Goal: Navigation & Orientation: Find specific page/section

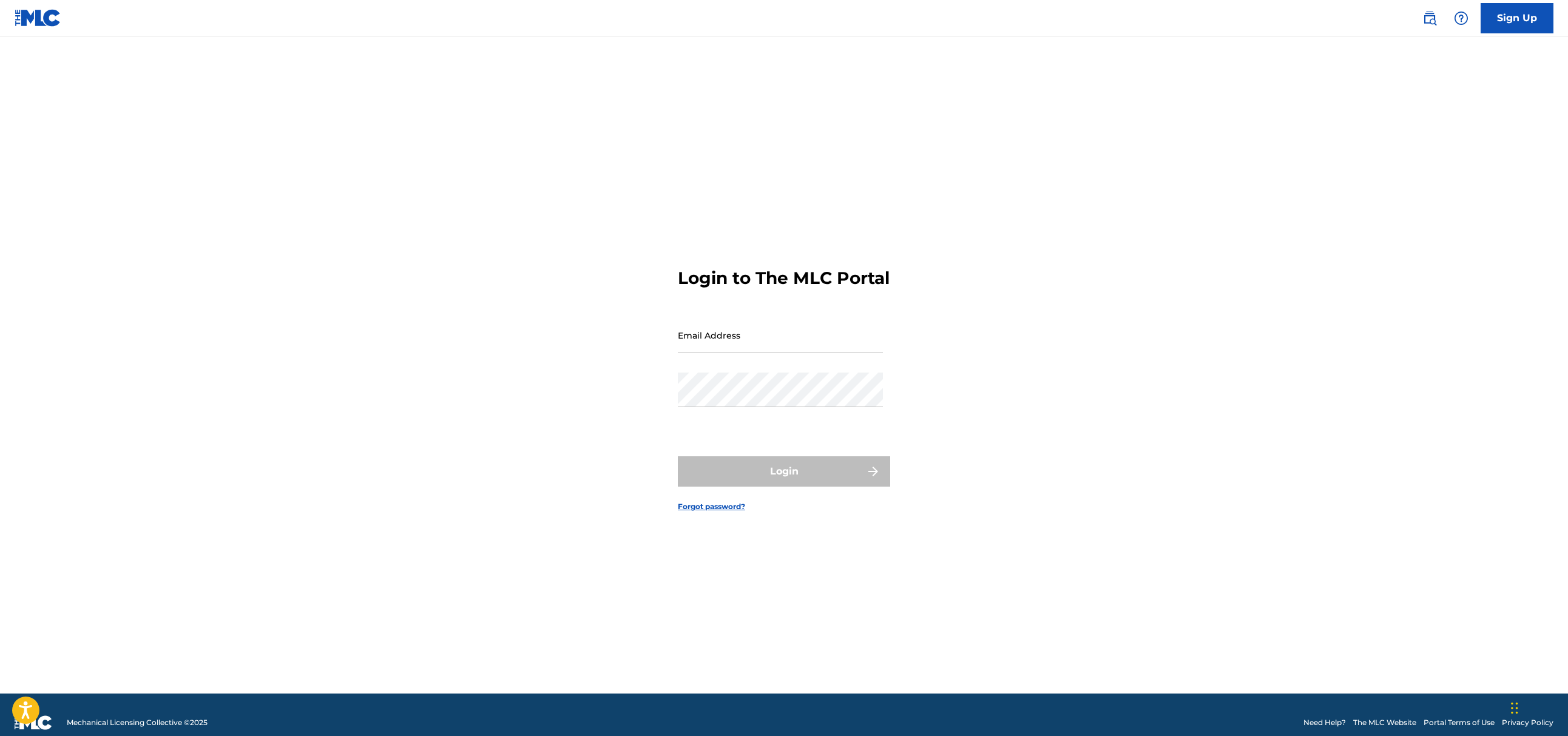
click at [743, 341] on input "Email Address" at bounding box center [780, 335] width 206 height 34
click at [0, 735] on nordpass-autofill-portal at bounding box center [0, 736] width 0 height 0
type input "[EMAIL_ADDRESS][DOMAIN_NAME]"
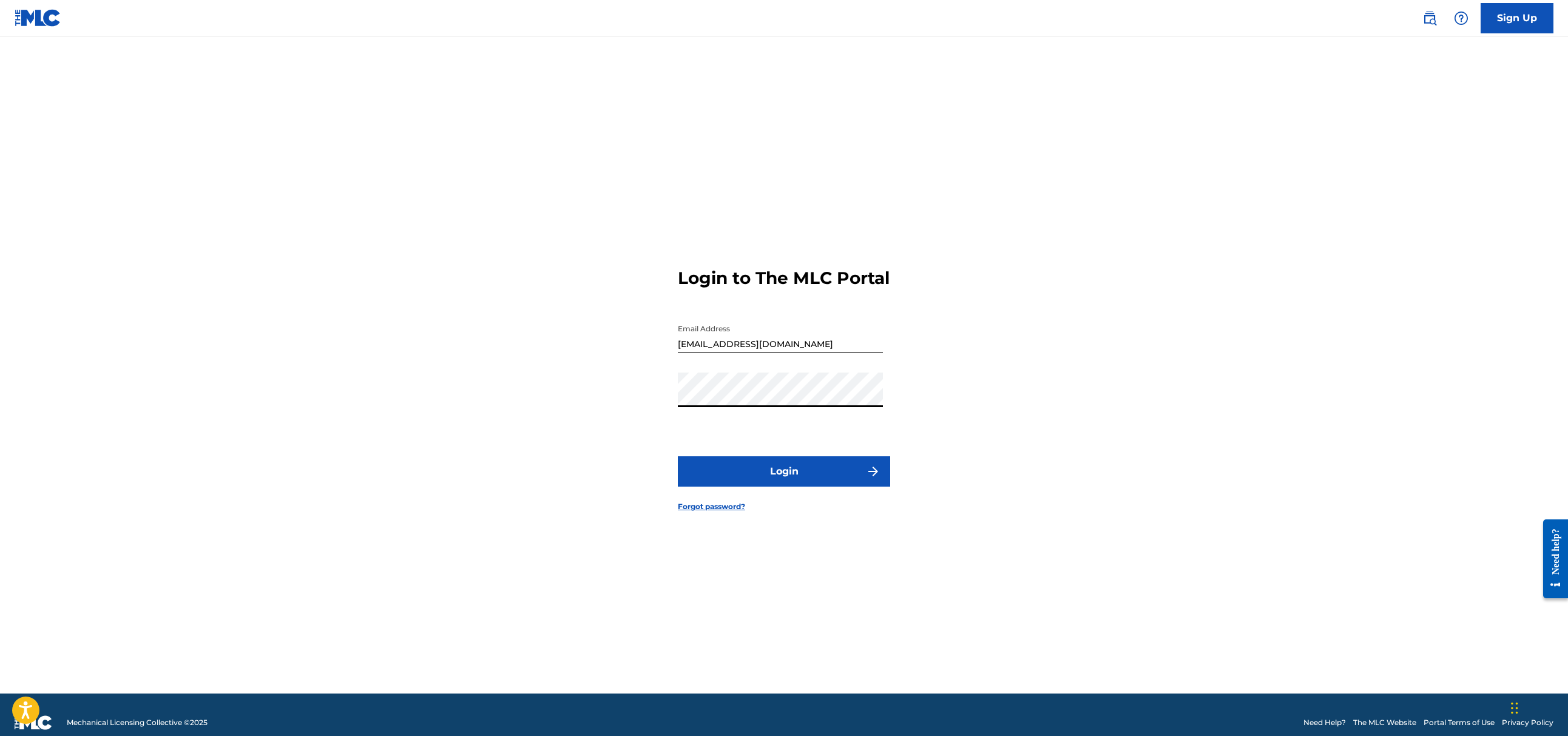
click at [762, 481] on button "Login" at bounding box center [783, 471] width 212 height 30
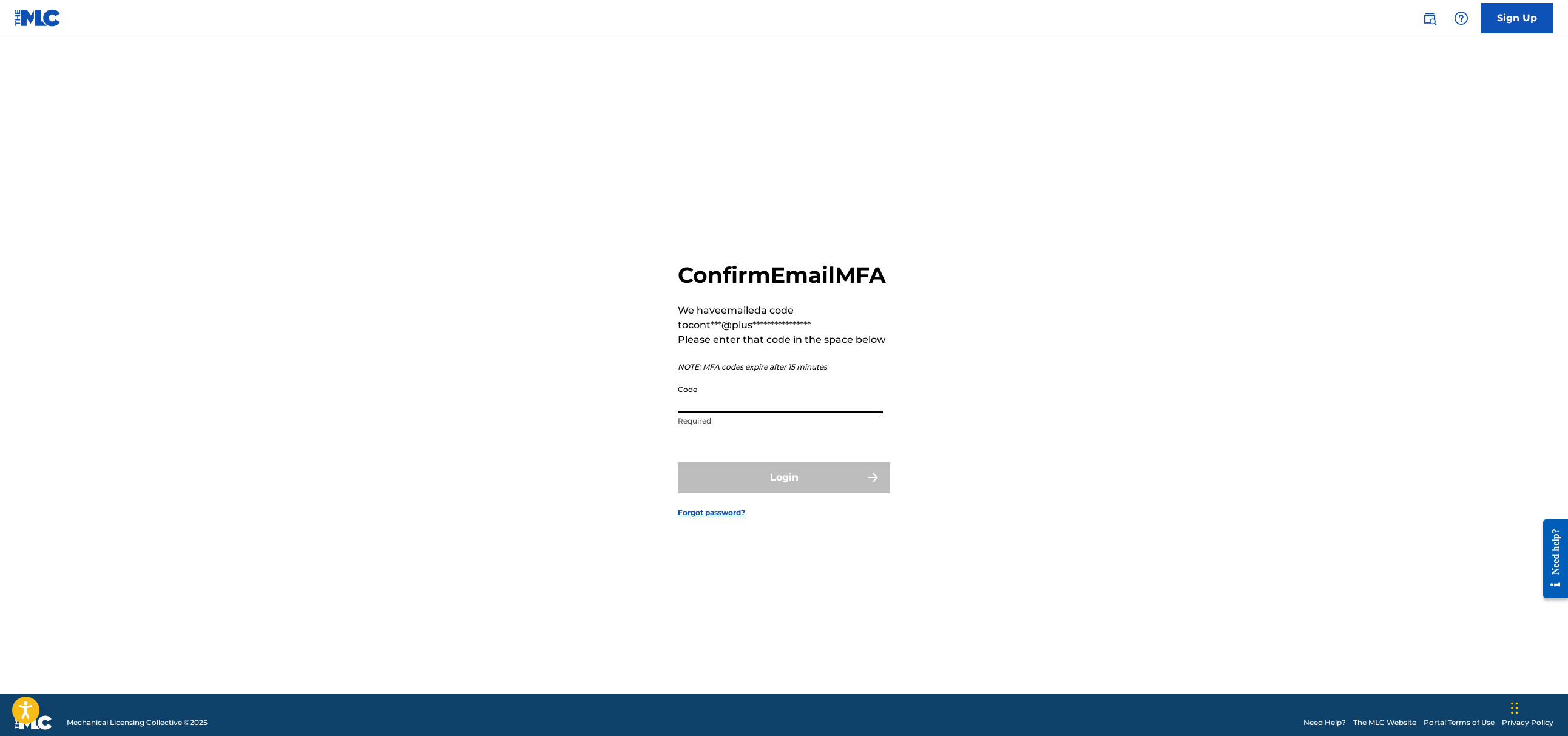
click at [728, 398] on input "Code" at bounding box center [780, 395] width 206 height 34
paste input "558848"
type input "558848"
click at [726, 475] on form "**********" at bounding box center [783, 380] width 212 height 626
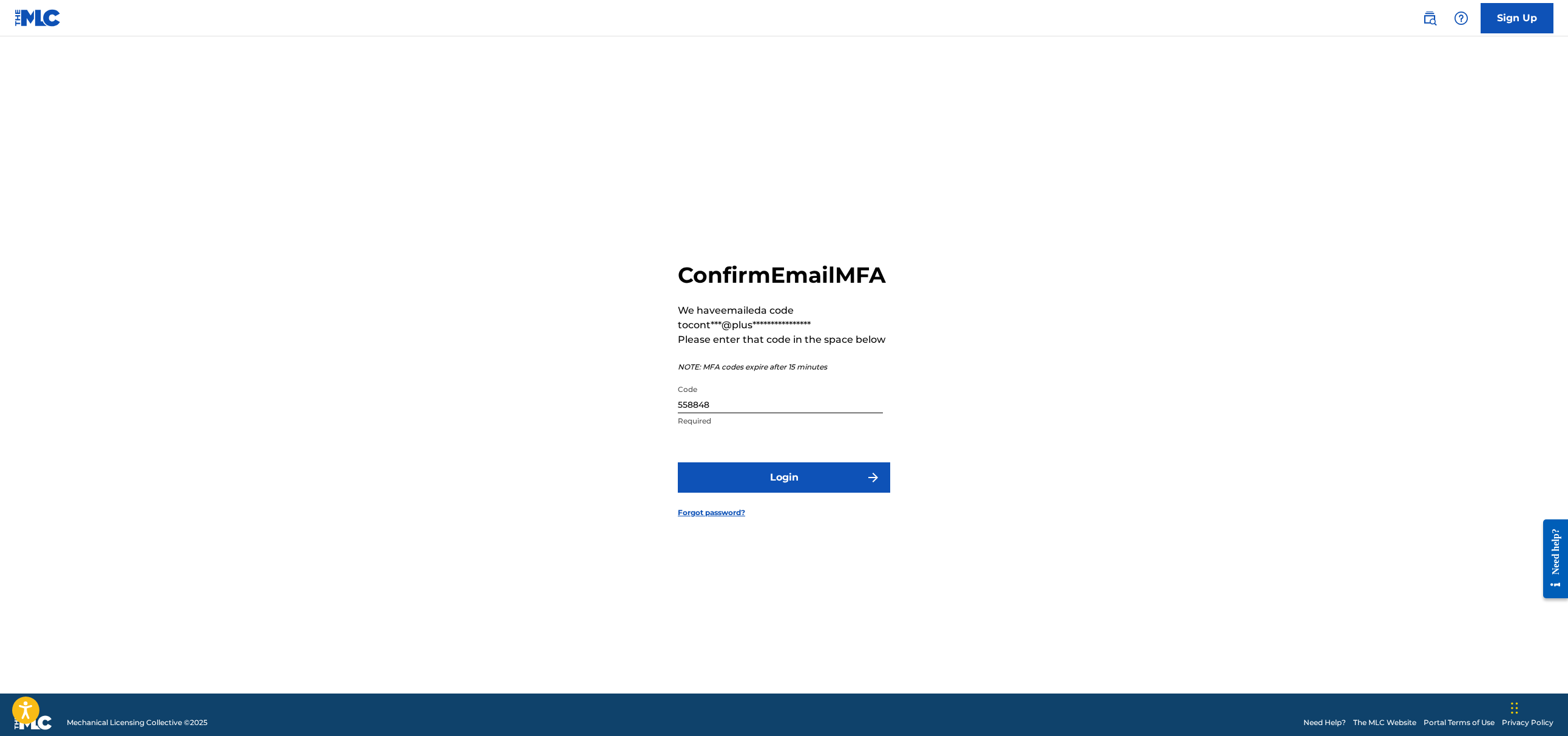
click at [791, 492] on button "Login" at bounding box center [783, 477] width 212 height 30
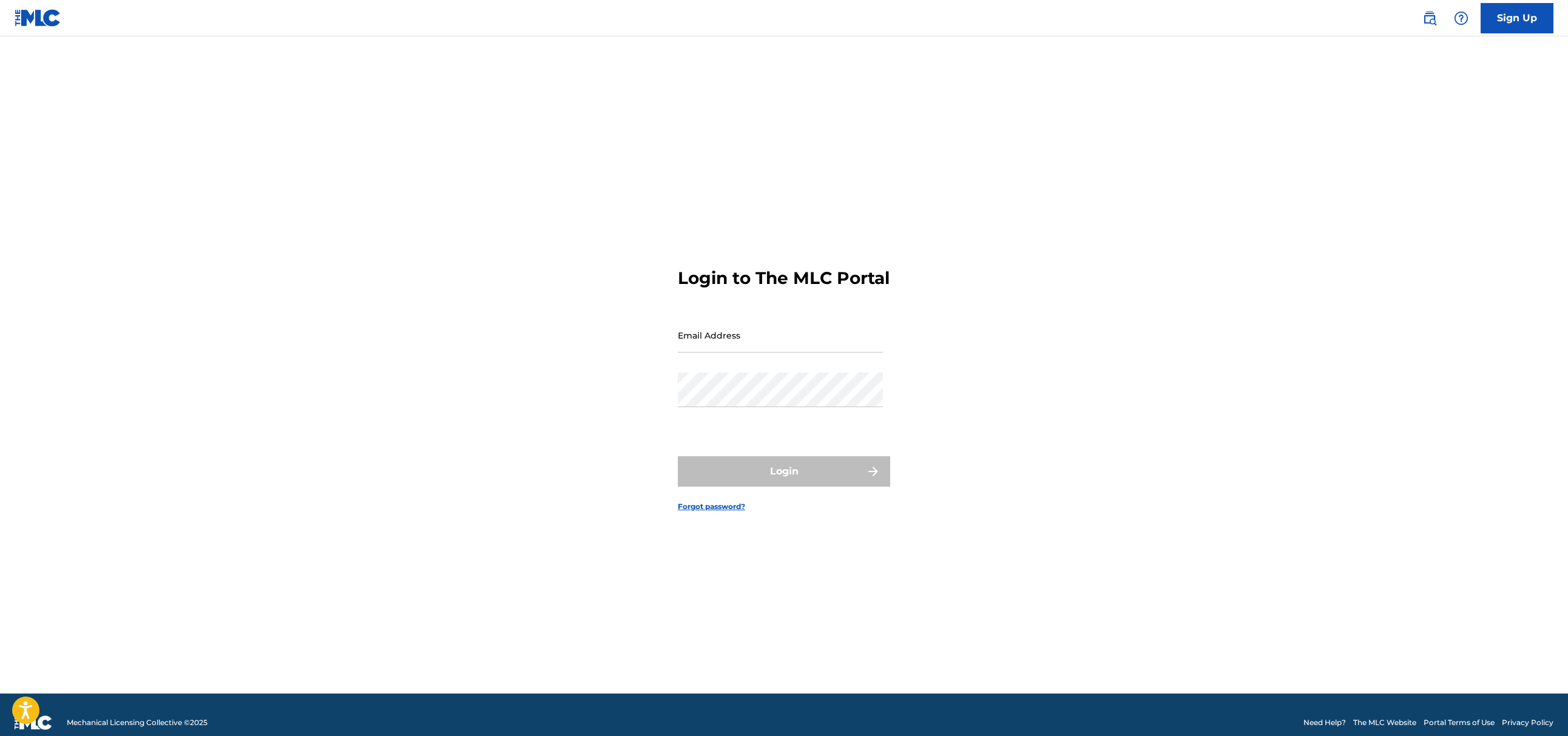
click at [741, 349] on input "Email Address" at bounding box center [780, 335] width 206 height 34
click at [0, 735] on nordpass-autofill-portal at bounding box center [0, 736] width 0 height 0
type input "[EMAIL_ADDRESS][DOMAIN_NAME]"
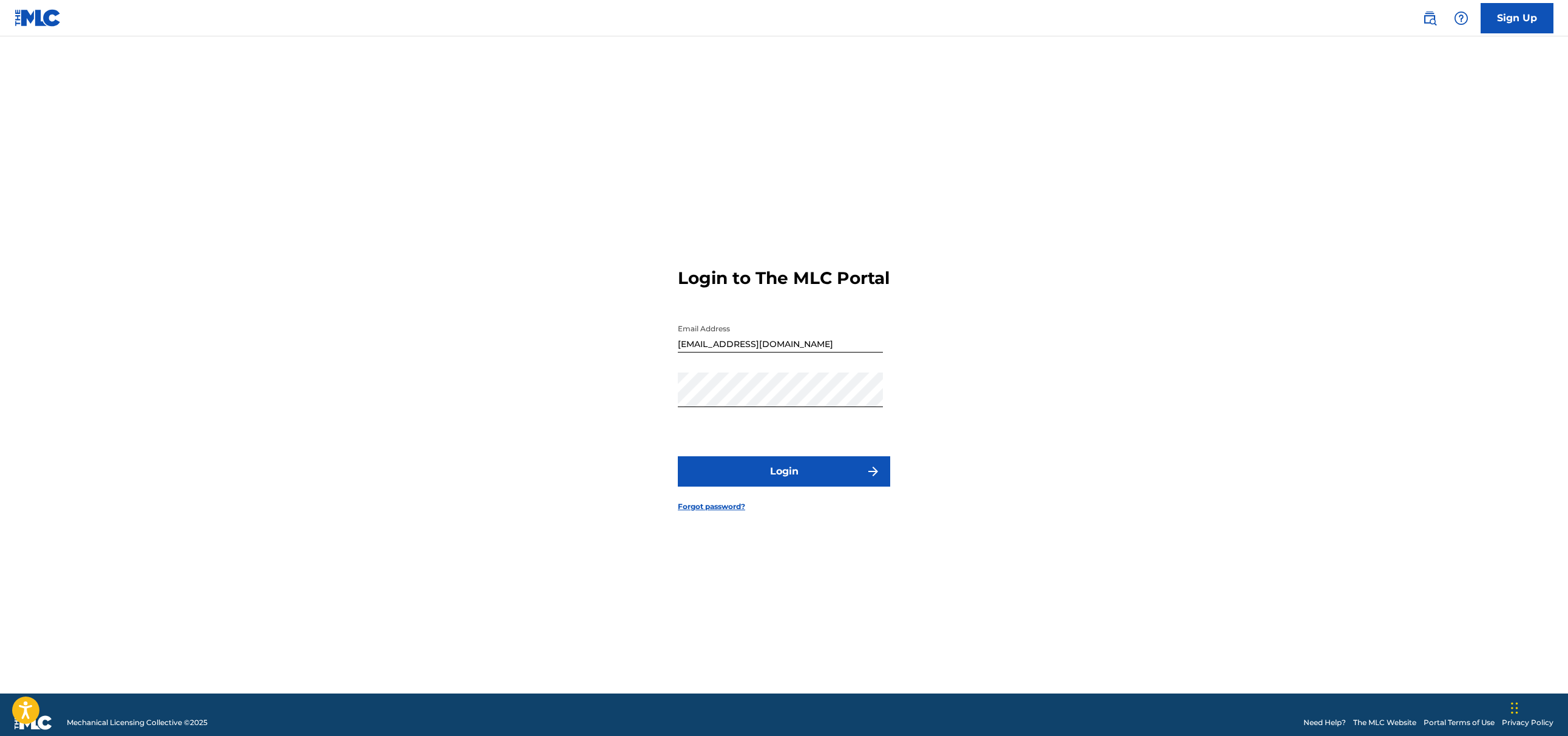
click at [777, 478] on button "Login" at bounding box center [783, 471] width 212 height 30
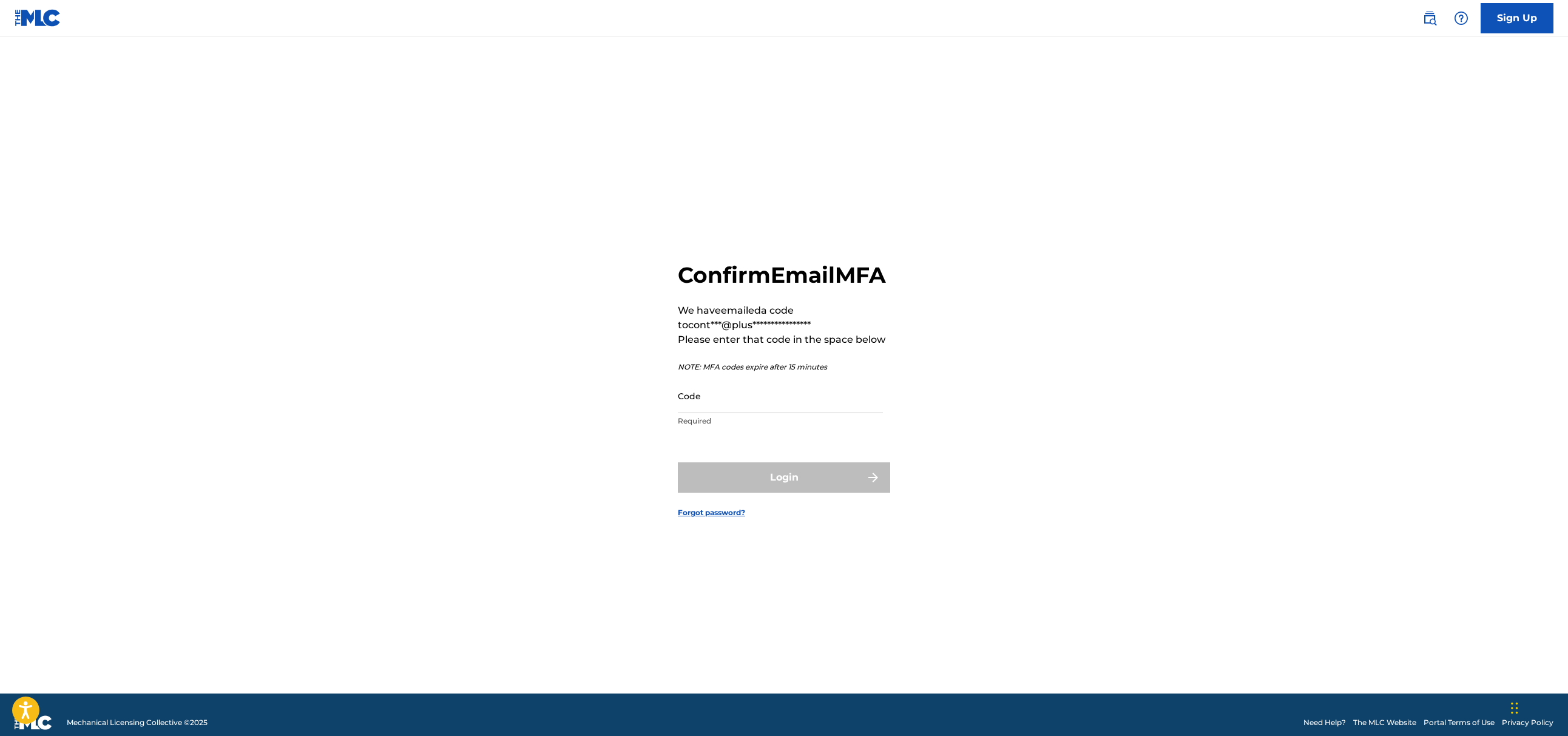
click at [699, 428] on div "Code Required" at bounding box center [780, 406] width 206 height 55
click at [730, 428] on div "Code Required" at bounding box center [780, 406] width 206 height 55
click at [727, 413] on input "Code" at bounding box center [780, 395] width 206 height 34
paste input "890942"
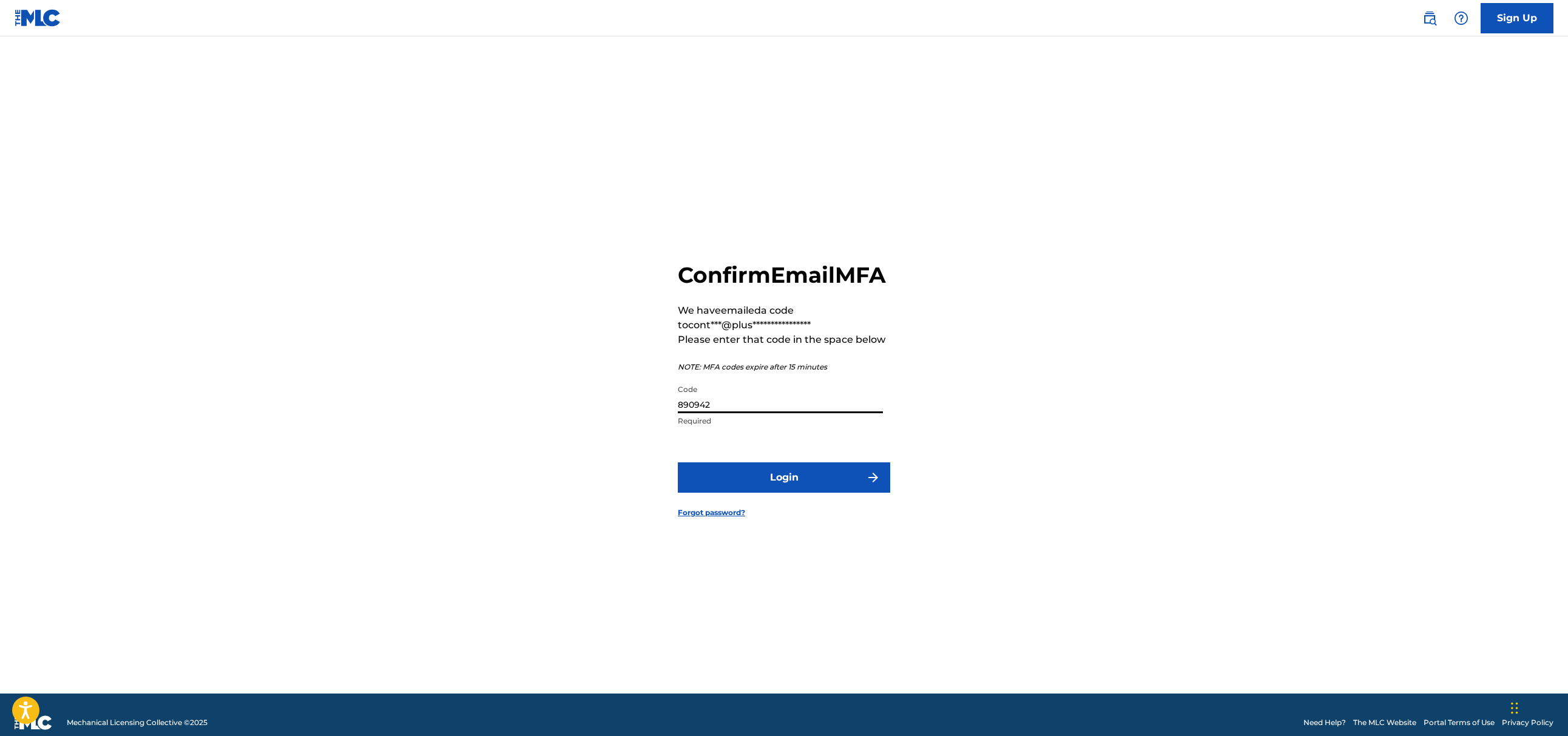
type input "890942"
click at [741, 492] on button "Login" at bounding box center [783, 477] width 212 height 30
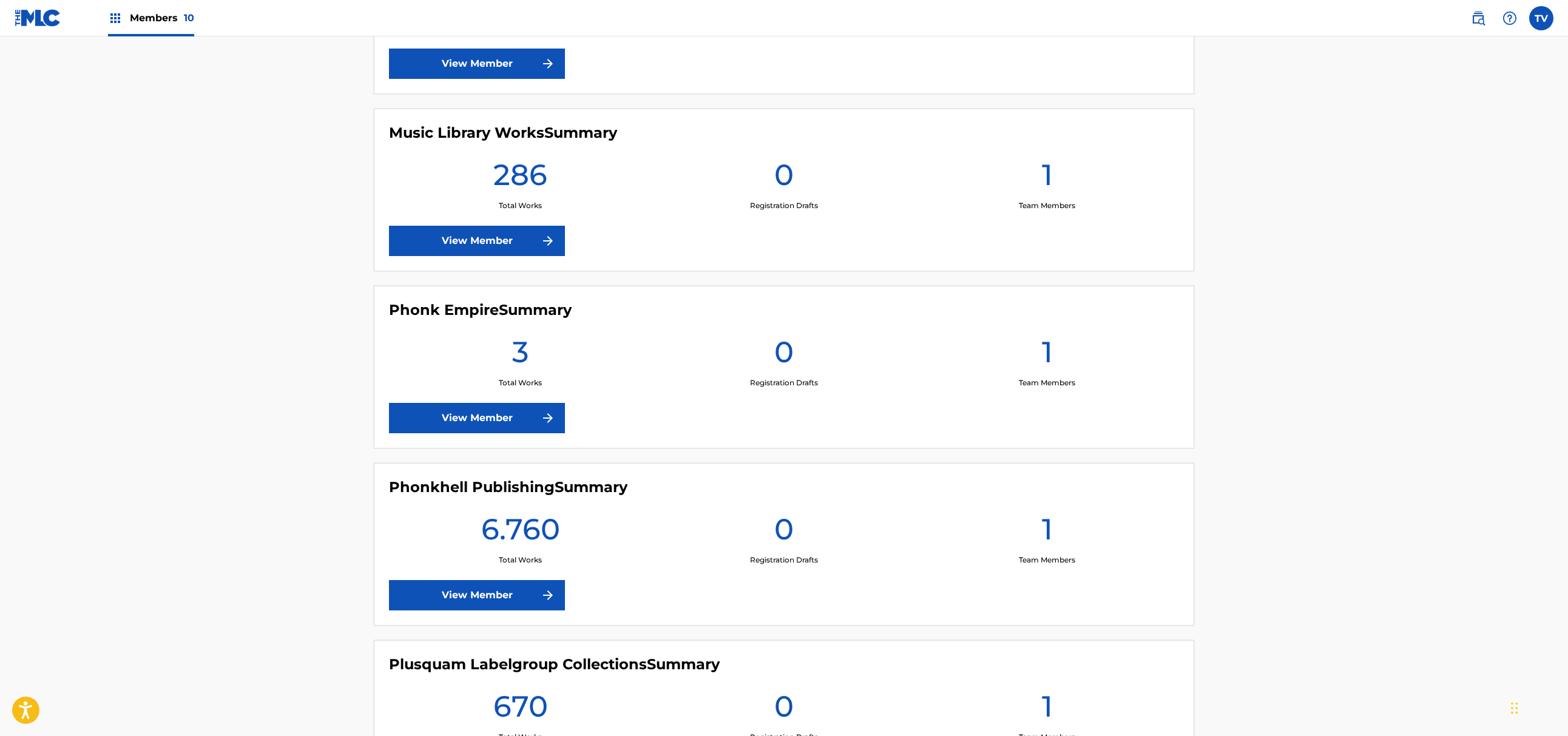
scroll to position [890, 0]
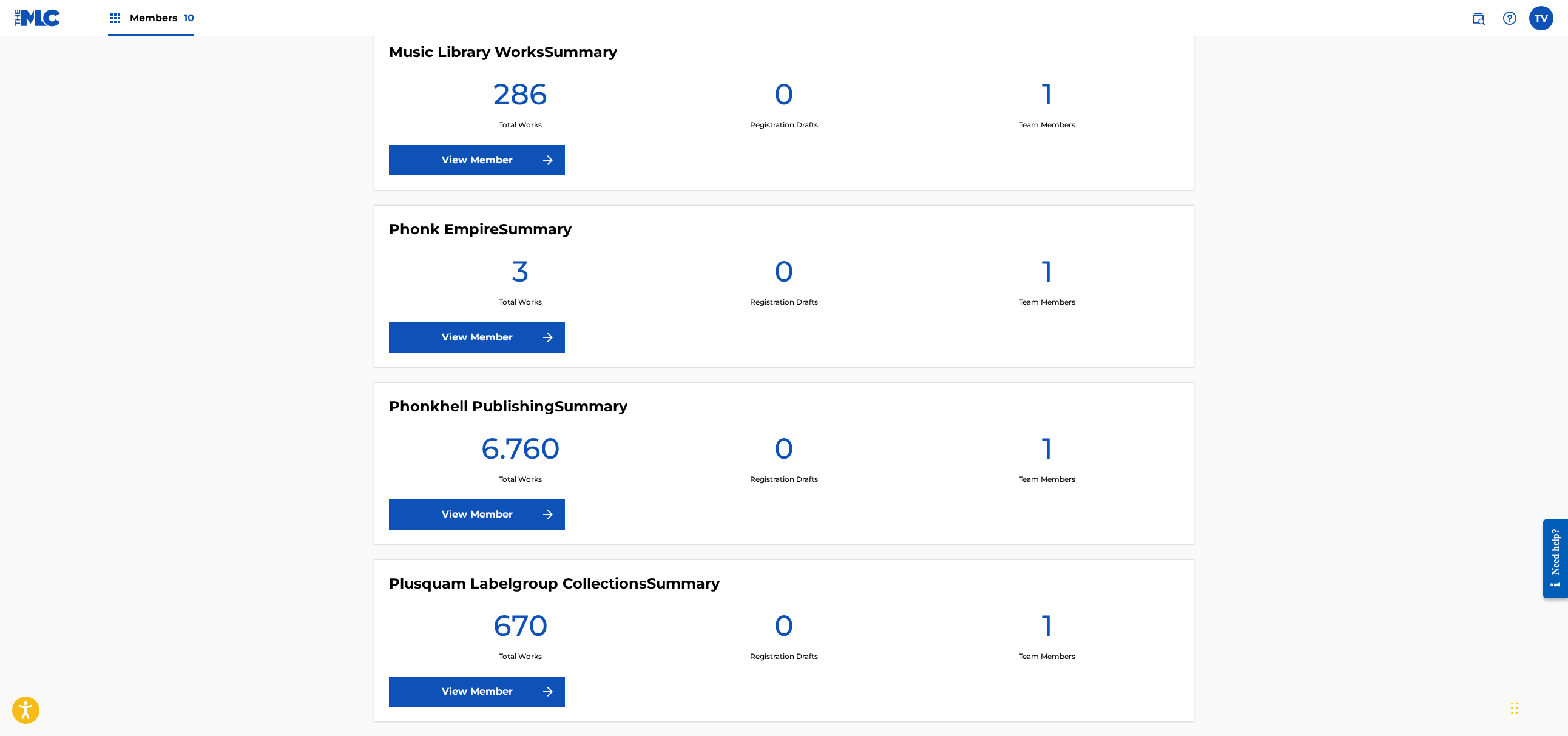
click at [527, 510] on link "View Member" at bounding box center [477, 514] width 176 height 30
